Goal: Task Accomplishment & Management: Manage account settings

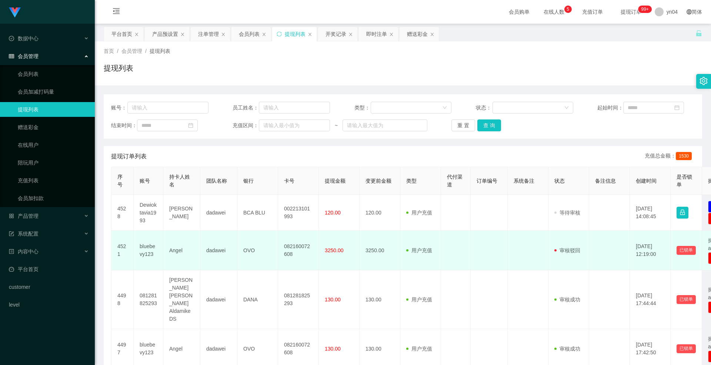
click at [144, 194] on td "bluebevy123" at bounding box center [149, 251] width 30 height 40
copy td "bluebevy123"
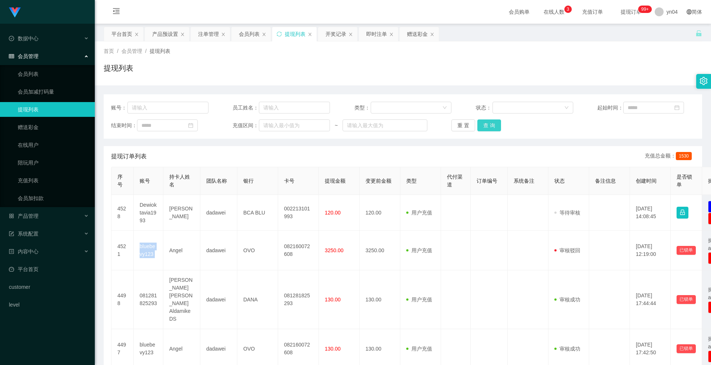
click at [491, 126] on button "查 询" at bounding box center [489, 126] width 24 height 12
click at [491, 126] on div "重 置 查 询" at bounding box center [499, 126] width 97 height 12
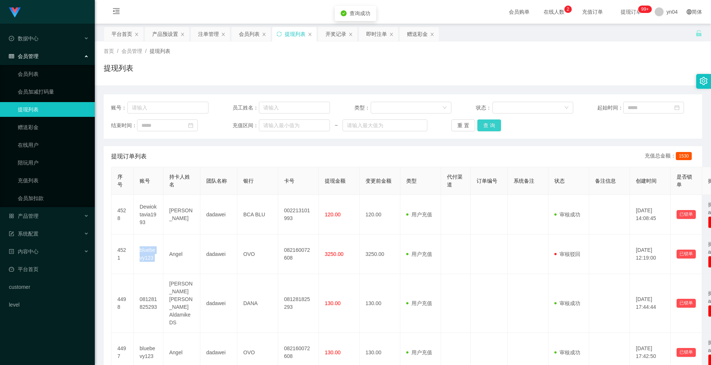
click at [491, 126] on button "查 询" at bounding box center [489, 126] width 24 height 12
click at [491, 126] on div "重 置 查 询" at bounding box center [499, 126] width 97 height 12
click at [43, 70] on link "会员列表" at bounding box center [53, 74] width 71 height 15
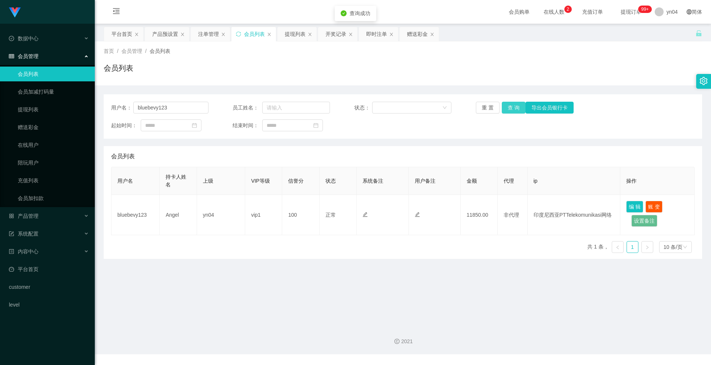
click at [509, 110] on button "查 询" at bounding box center [514, 108] width 24 height 12
click at [509, 110] on div "重 置 查 询 导出会员银行卡" at bounding box center [524, 108] width 97 height 12
click at [509, 110] on button "查 询" at bounding box center [514, 108] width 24 height 12
click at [509, 110] on div "重 置 查 询 导出会员银行卡" at bounding box center [524, 108] width 97 height 12
click at [509, 110] on button "查 询" at bounding box center [514, 108] width 24 height 12
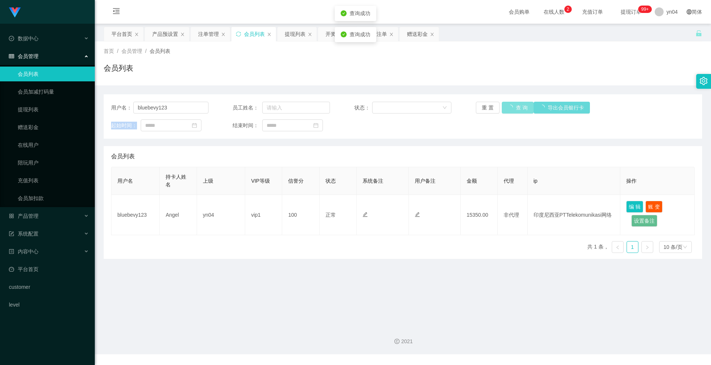
click at [509, 110] on div "重 置 查 询 导出会员银行卡" at bounding box center [524, 108] width 97 height 12
click at [518, 108] on button "查 询" at bounding box center [514, 108] width 24 height 12
click at [518, 108] on div "重 置 查 询 导出会员银行卡" at bounding box center [524, 108] width 97 height 12
click at [55, 194] on div "产品管理" at bounding box center [47, 216] width 95 height 15
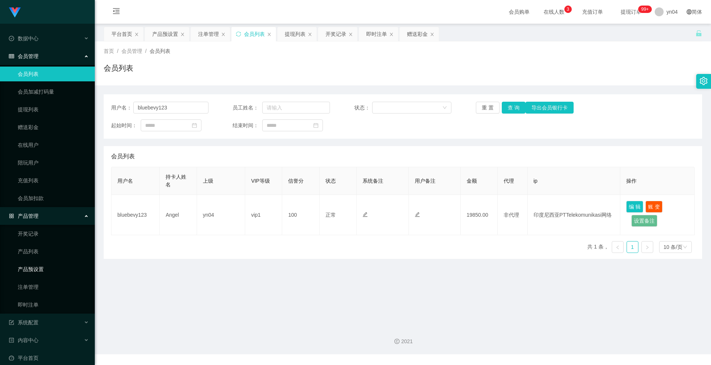
click at [43, 194] on link "产品预设置" at bounding box center [53, 269] width 71 height 15
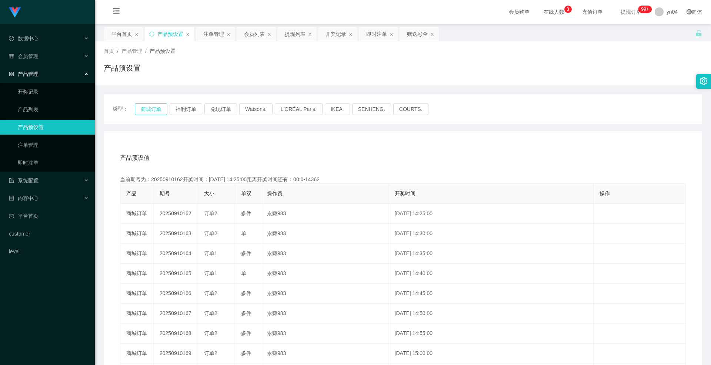
click at [153, 110] on button "商城订单" at bounding box center [151, 109] width 33 height 12
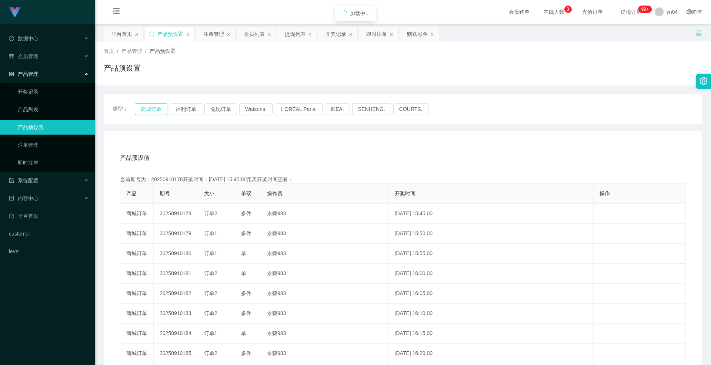
click at [153, 110] on button "商城订单" at bounding box center [151, 109] width 33 height 12
click at [31, 183] on span "系统配置" at bounding box center [24, 181] width 30 height 6
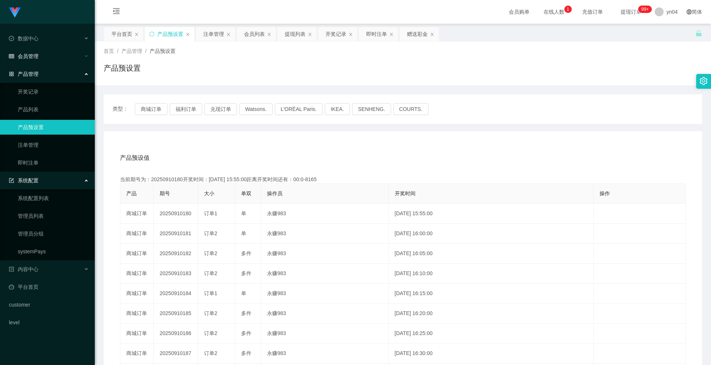
click at [32, 59] on span "会员管理" at bounding box center [24, 56] width 30 height 6
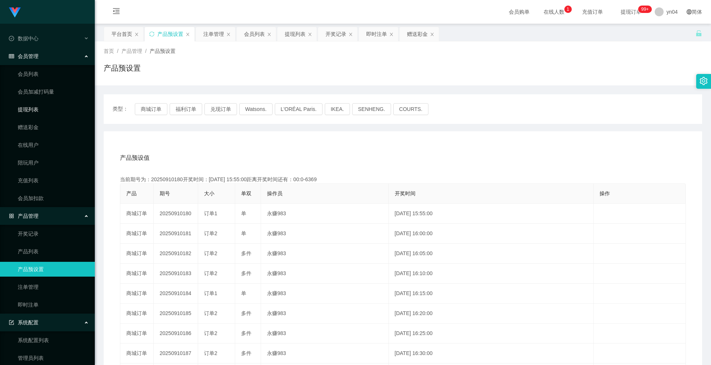
click at [39, 113] on link "提现列表" at bounding box center [53, 109] width 71 height 15
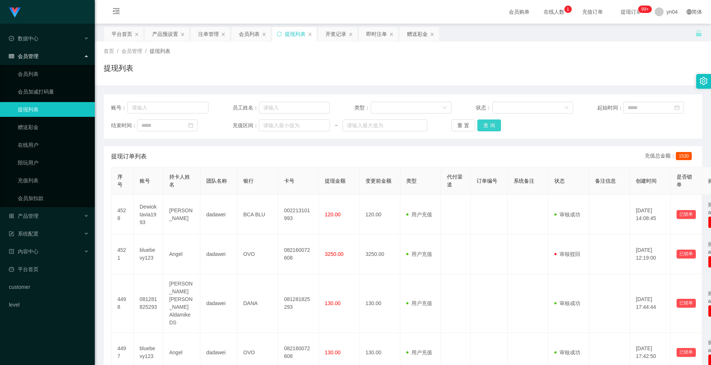
click at [489, 128] on button "查 询" at bounding box center [489, 126] width 24 height 12
click at [489, 128] on div "重 置 查 询" at bounding box center [499, 126] width 97 height 12
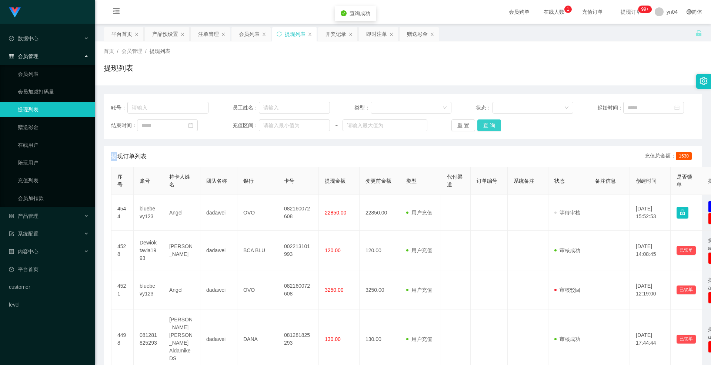
click at [489, 128] on button "查 询" at bounding box center [489, 126] width 24 height 12
